Goal: Entertainment & Leisure: Consume media (video, audio)

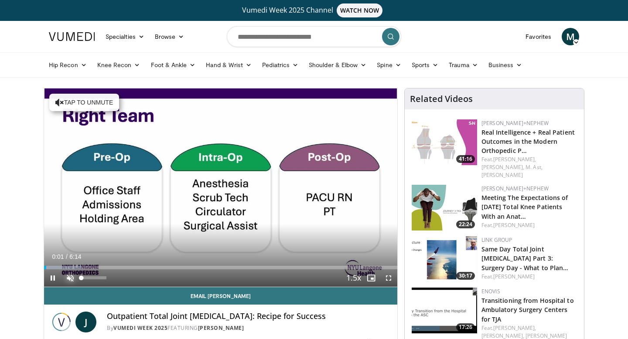
click at [72, 277] on span "Video Player" at bounding box center [70, 278] width 17 height 17
click at [390, 279] on span "Video Player" at bounding box center [388, 278] width 17 height 17
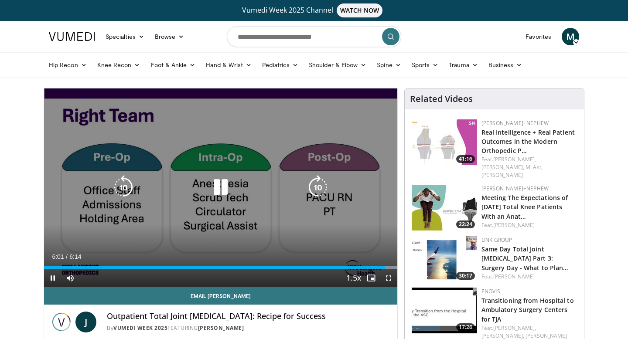
click at [224, 188] on icon "Video Player" at bounding box center [220, 187] width 24 height 24
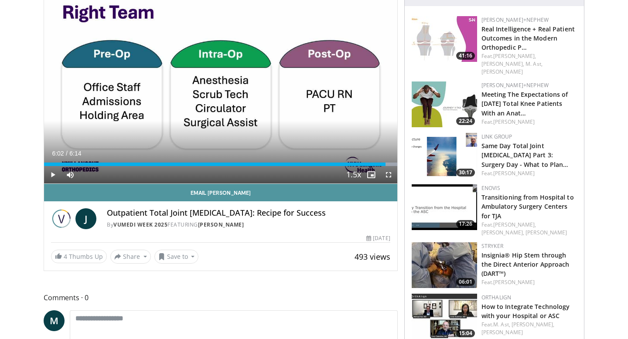
scroll to position [106, 0]
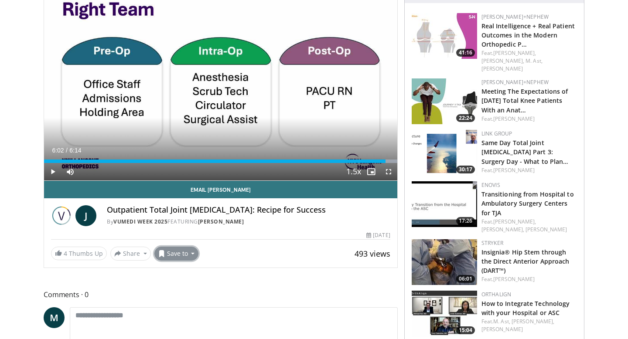
click at [188, 251] on button "Save to" at bounding box center [176, 254] width 44 height 14
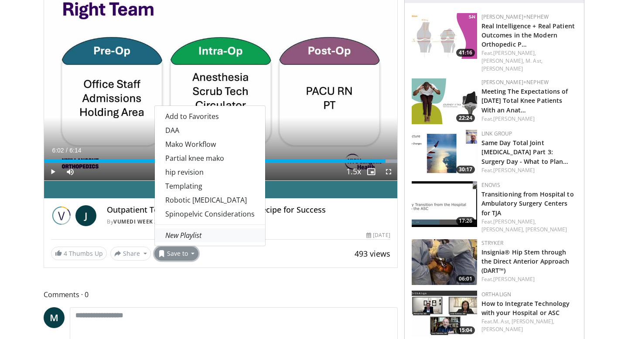
click at [192, 232] on em "New Playlist" at bounding box center [183, 236] width 36 height 10
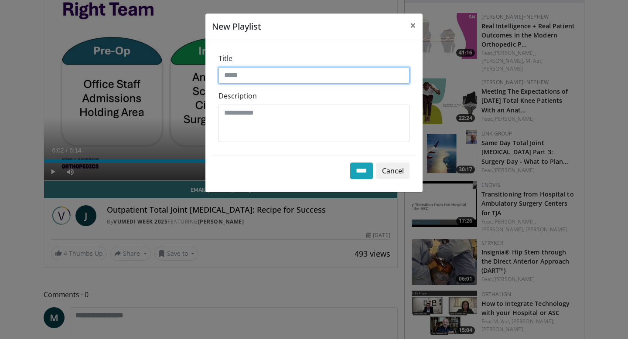
click at [247, 79] on input "Title" at bounding box center [314, 75] width 191 height 17
type input "**********"
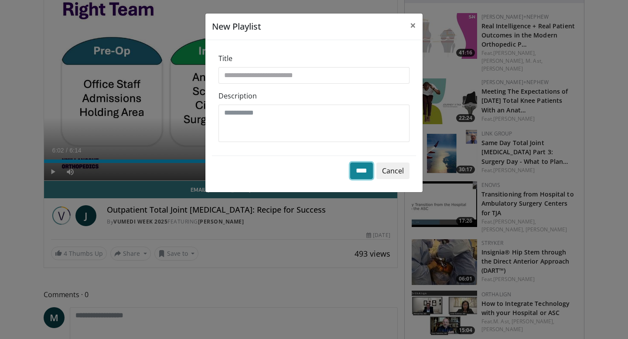
click at [356, 168] on input "****" at bounding box center [361, 171] width 23 height 17
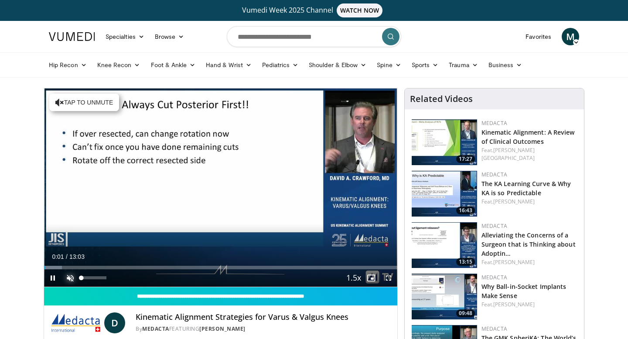
click at [71, 278] on span "Video Player" at bounding box center [70, 278] width 17 height 17
click at [390, 279] on span "Video Player" at bounding box center [388, 278] width 17 height 17
